Goal: Task Accomplishment & Management: Use online tool/utility

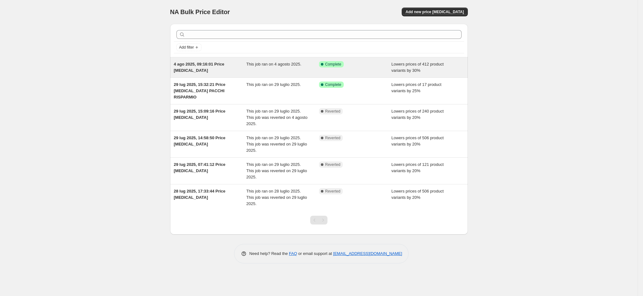
click at [371, 66] on div "Success Complete Complete" at bounding box center [350, 64] width 63 height 6
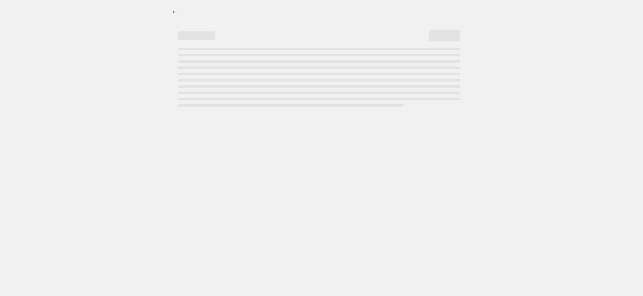
select select "percentage"
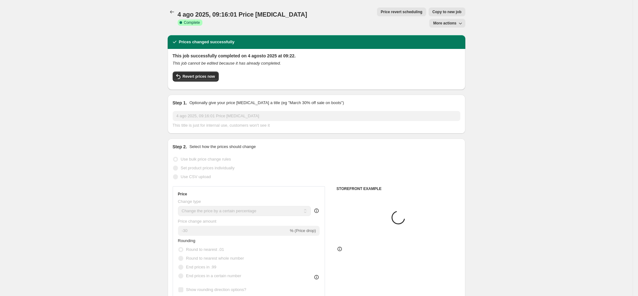
select select "collection"
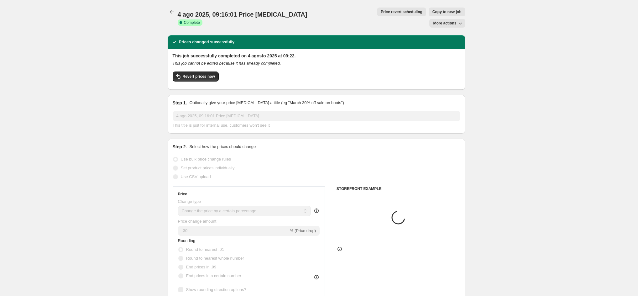
select select "collection"
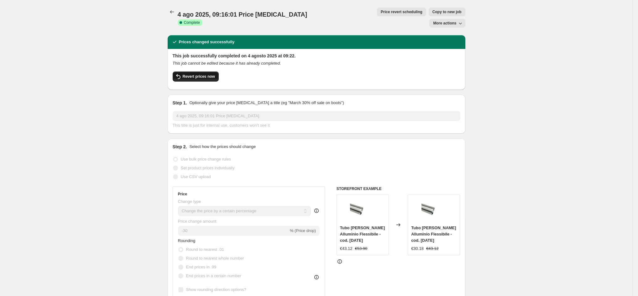
click at [204, 71] on button "Revert prices now" at bounding box center [196, 76] width 46 height 10
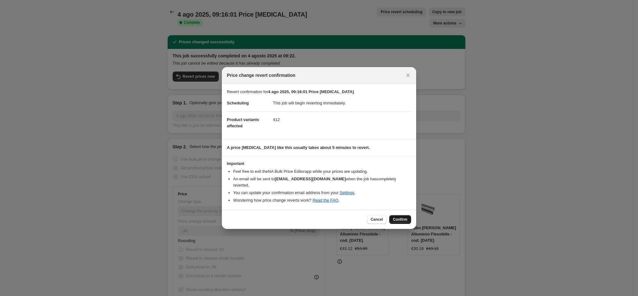
click at [402, 217] on span "Confirm" at bounding box center [400, 219] width 14 height 5
